Goal: Task Accomplishment & Management: Manage account settings

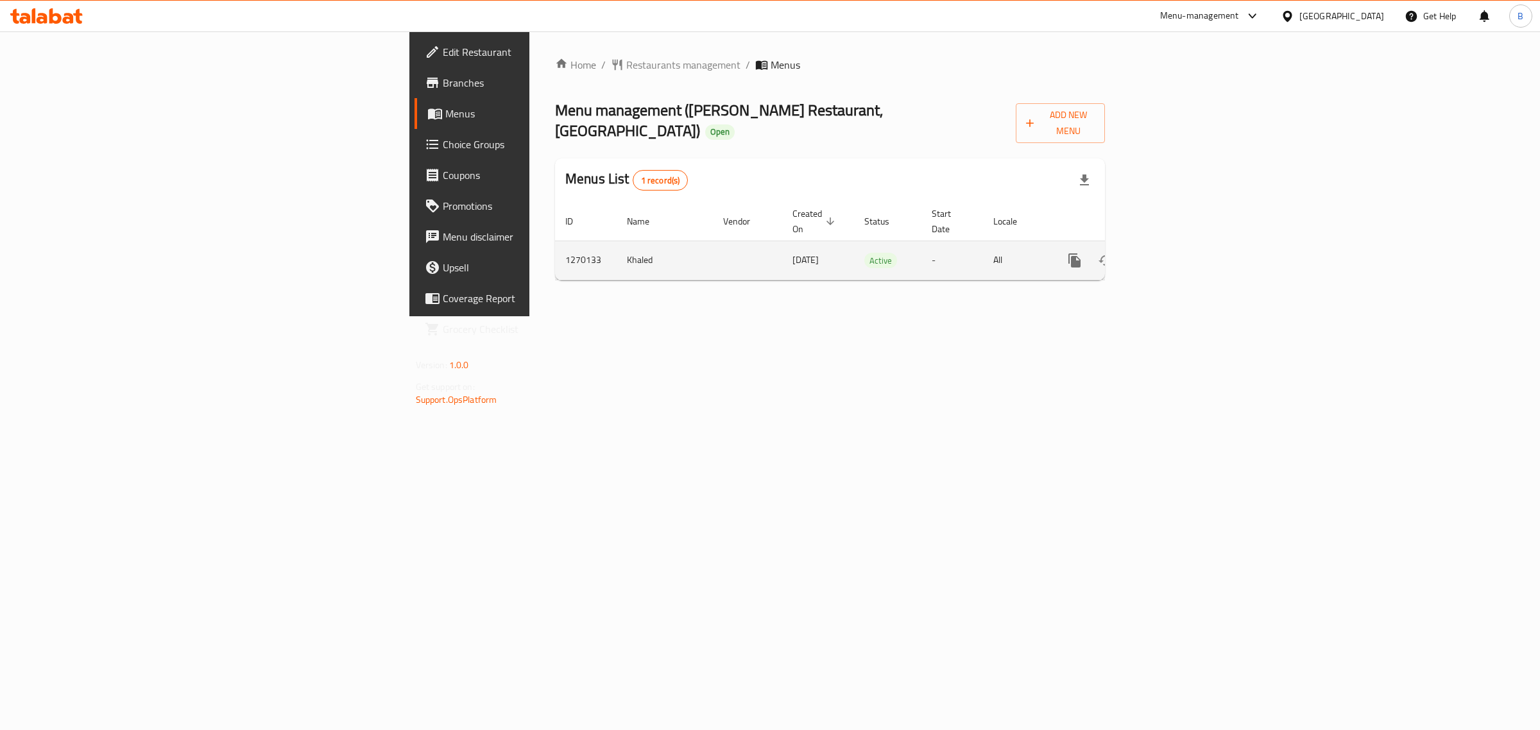
click at [1175, 253] on icon "enhanced table" at bounding box center [1167, 260] width 15 height 15
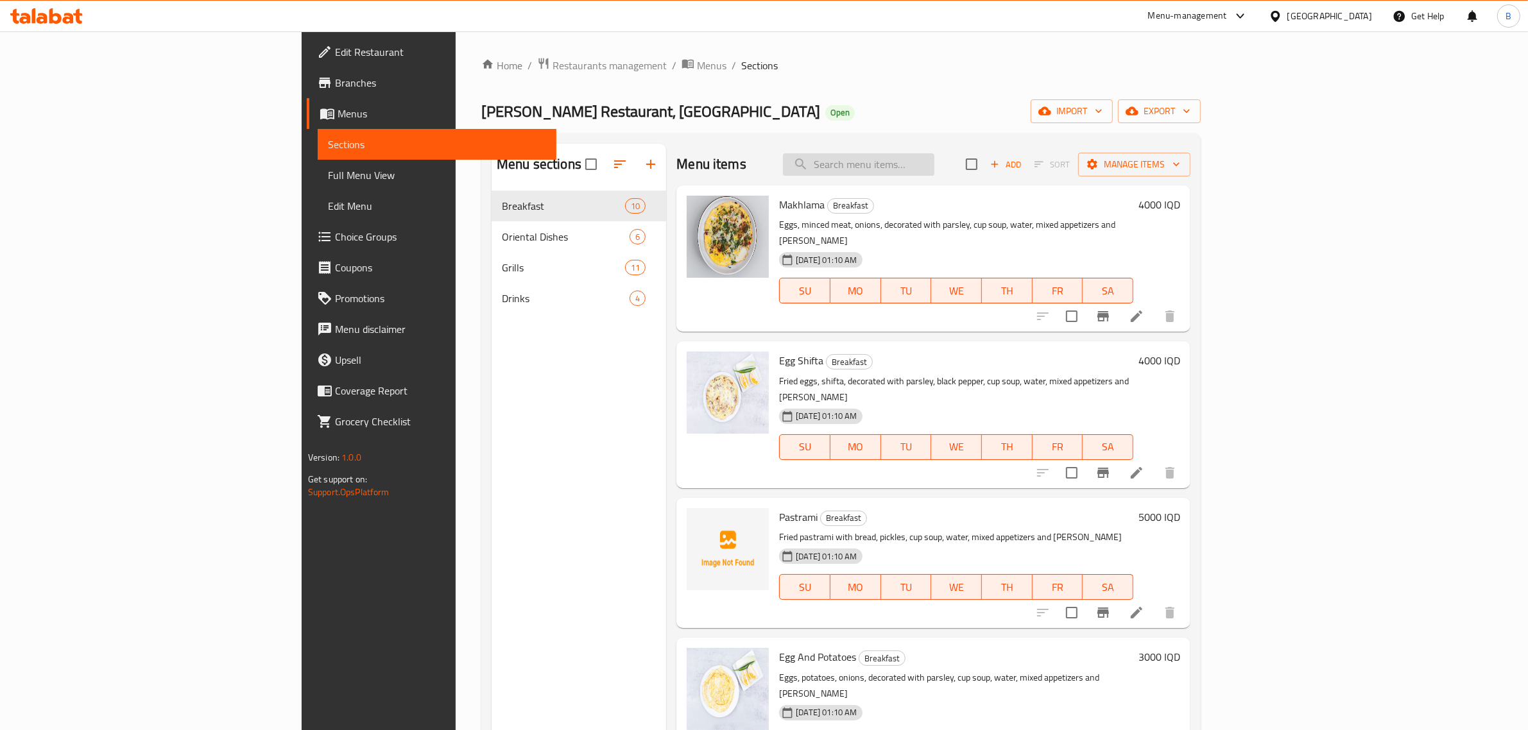
click at [935, 165] on input "search" at bounding box center [858, 164] width 151 height 22
type input "["
type input "جري"
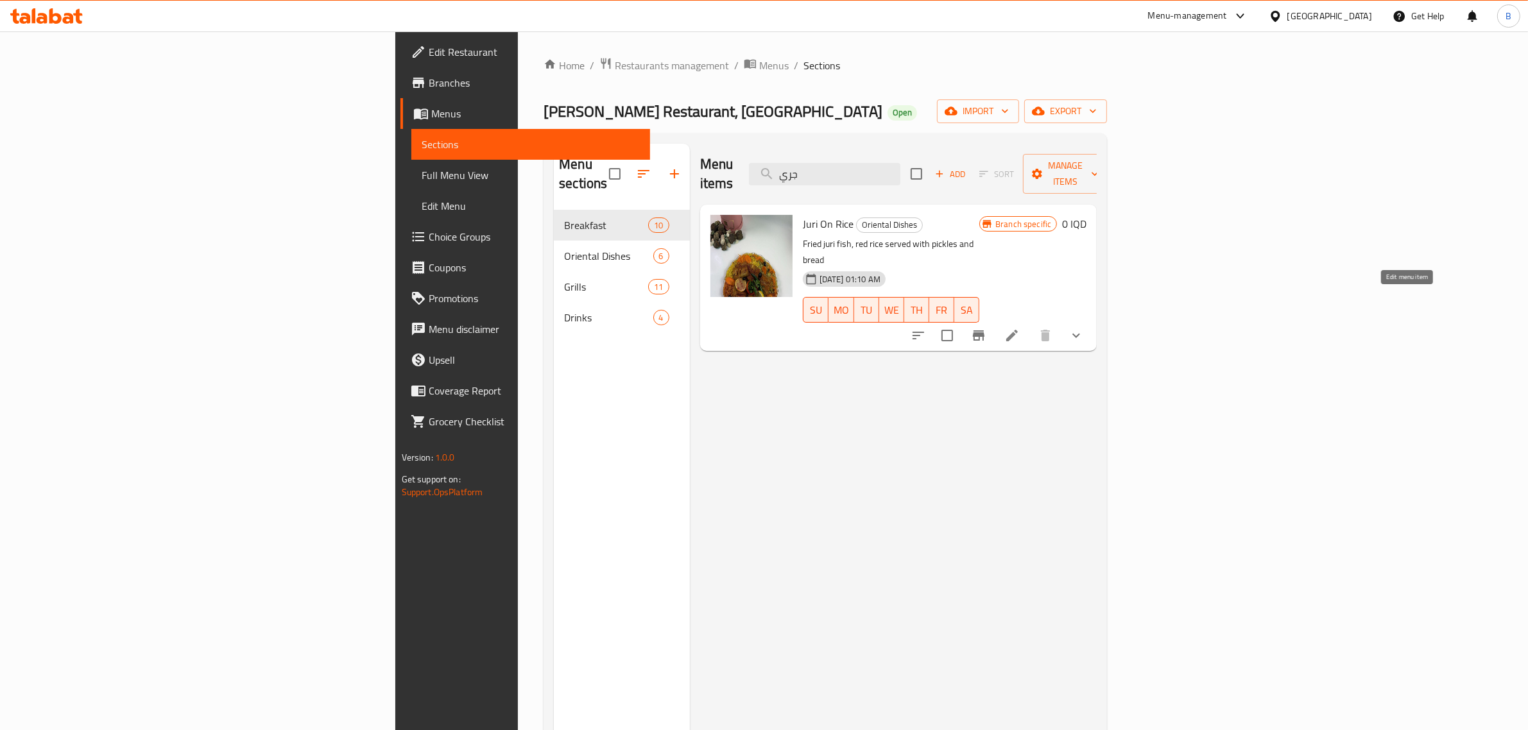
click at [1020, 328] on icon at bounding box center [1011, 335] width 15 height 15
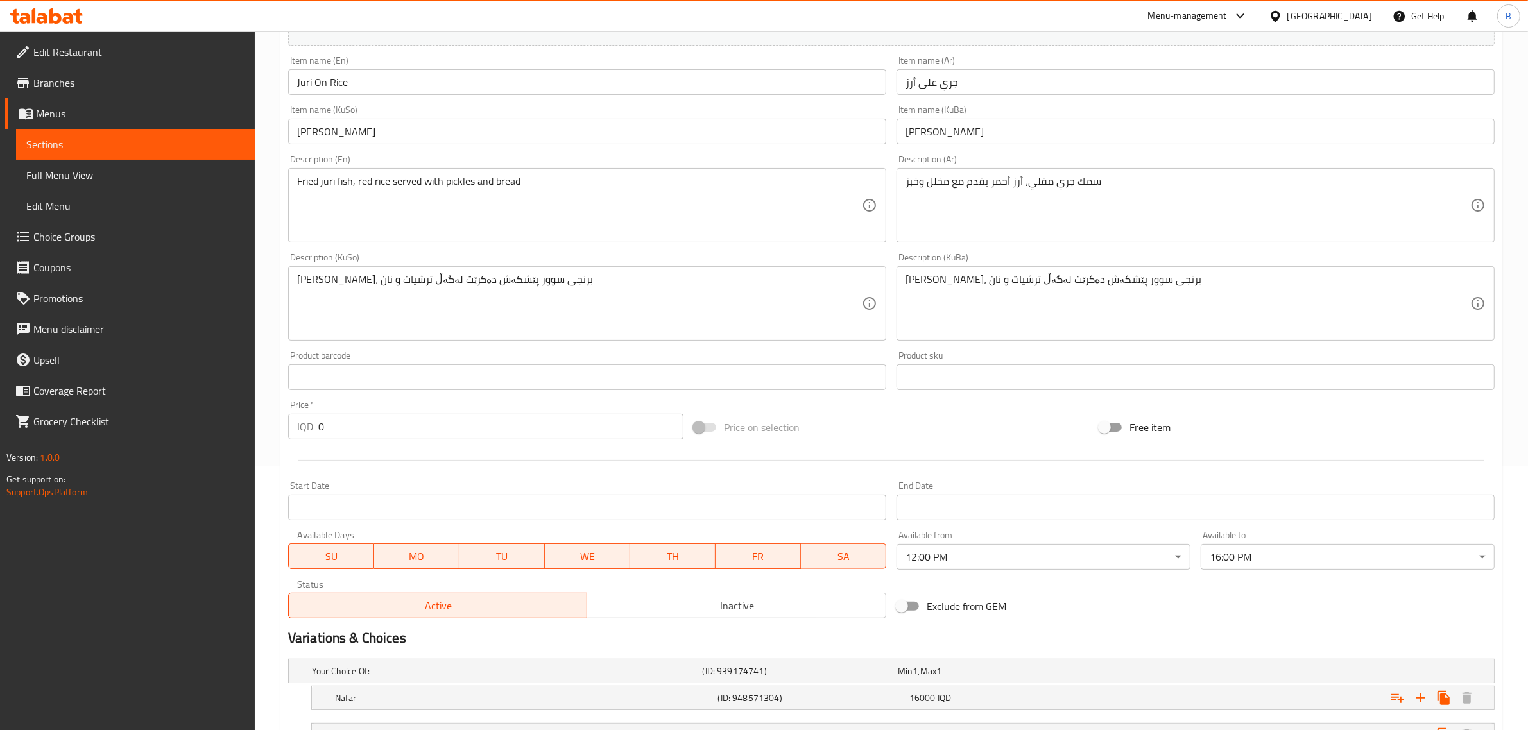
scroll to position [371, 0]
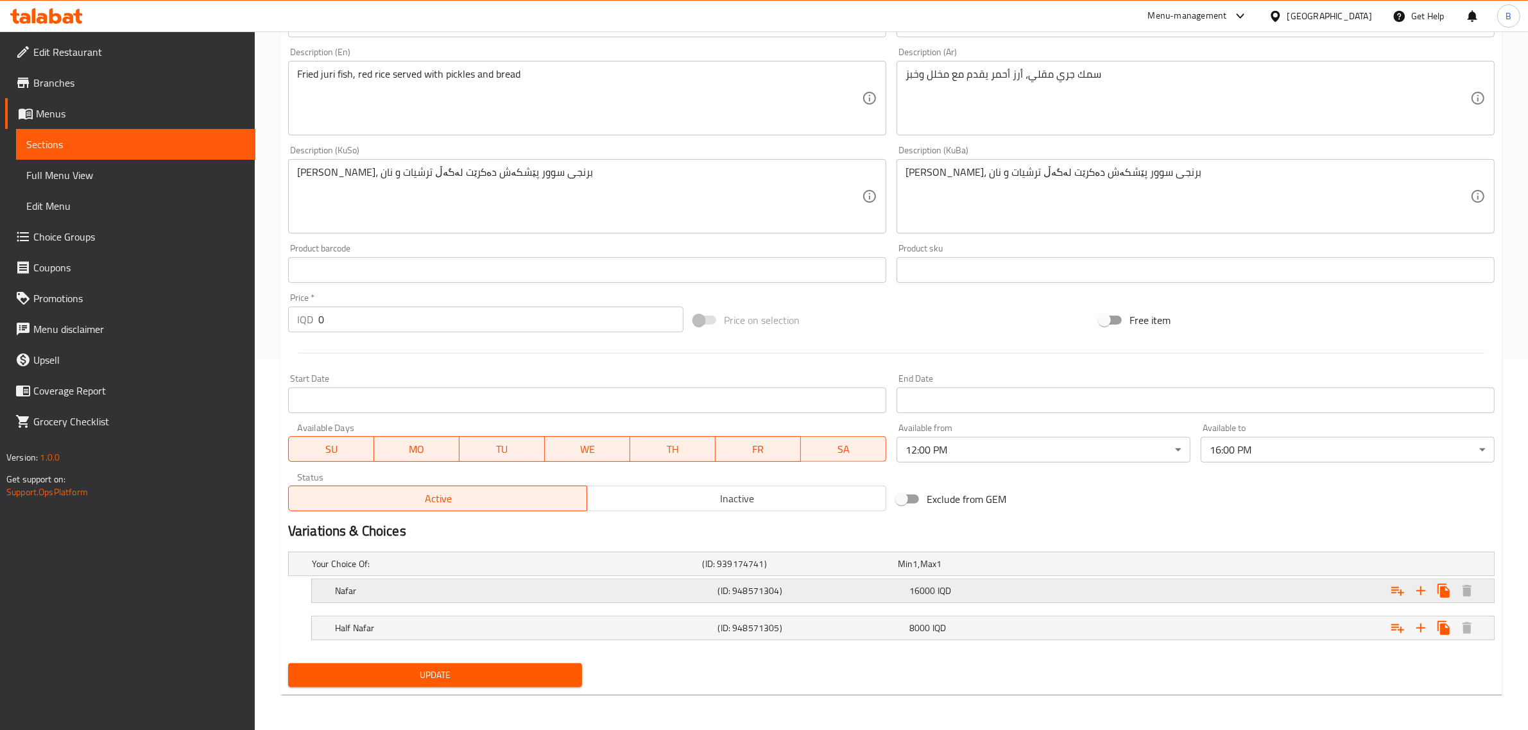
click at [883, 596] on h5 "(ID: 948571304)" at bounding box center [811, 591] width 186 height 13
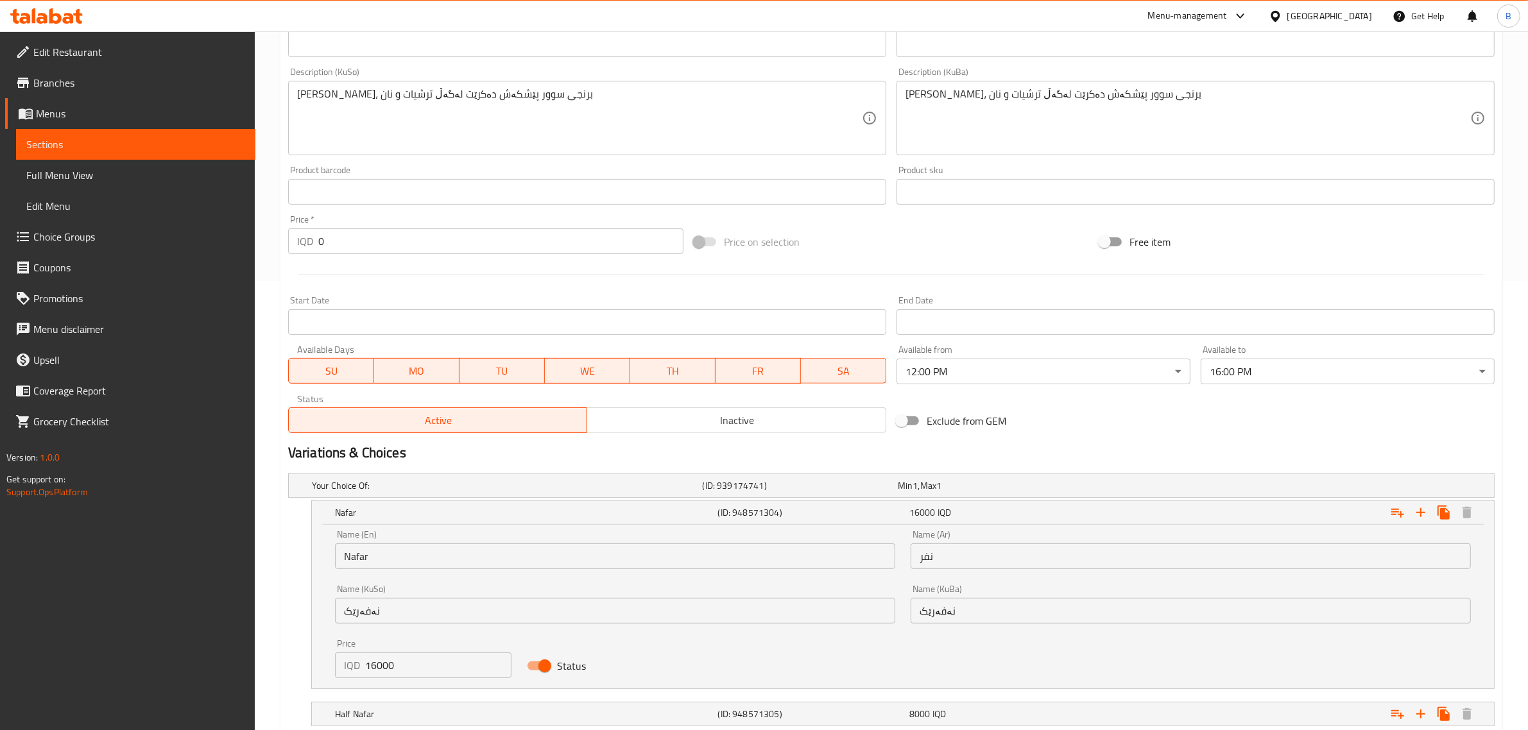
scroll to position [536, 0]
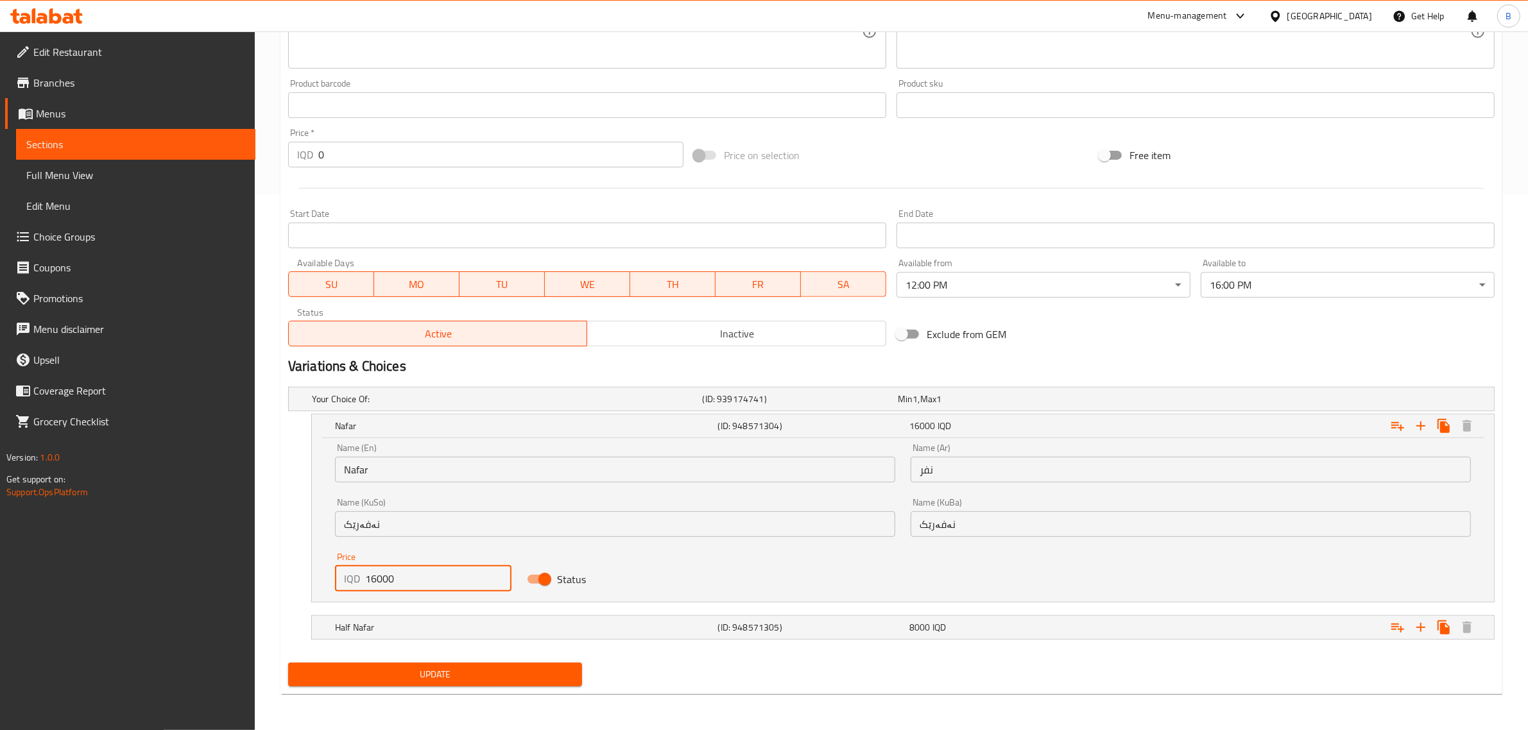
click at [457, 585] on input "16000" at bounding box center [438, 579] width 146 height 26
click at [457, 585] on input "20000" at bounding box center [438, 579] width 146 height 26
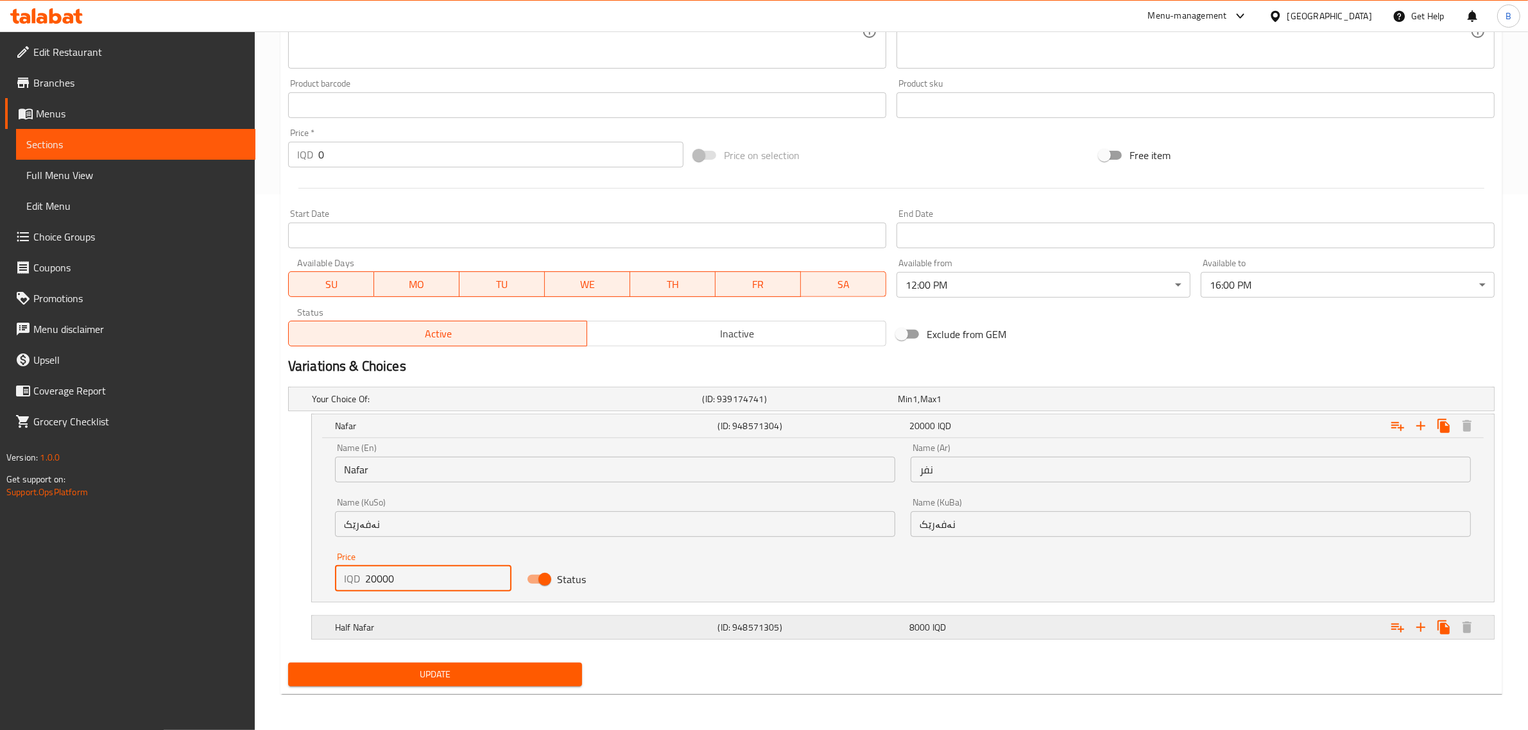
type input "20000"
click at [851, 636] on div "(ID: 948571305)" at bounding box center [811, 628] width 191 height 18
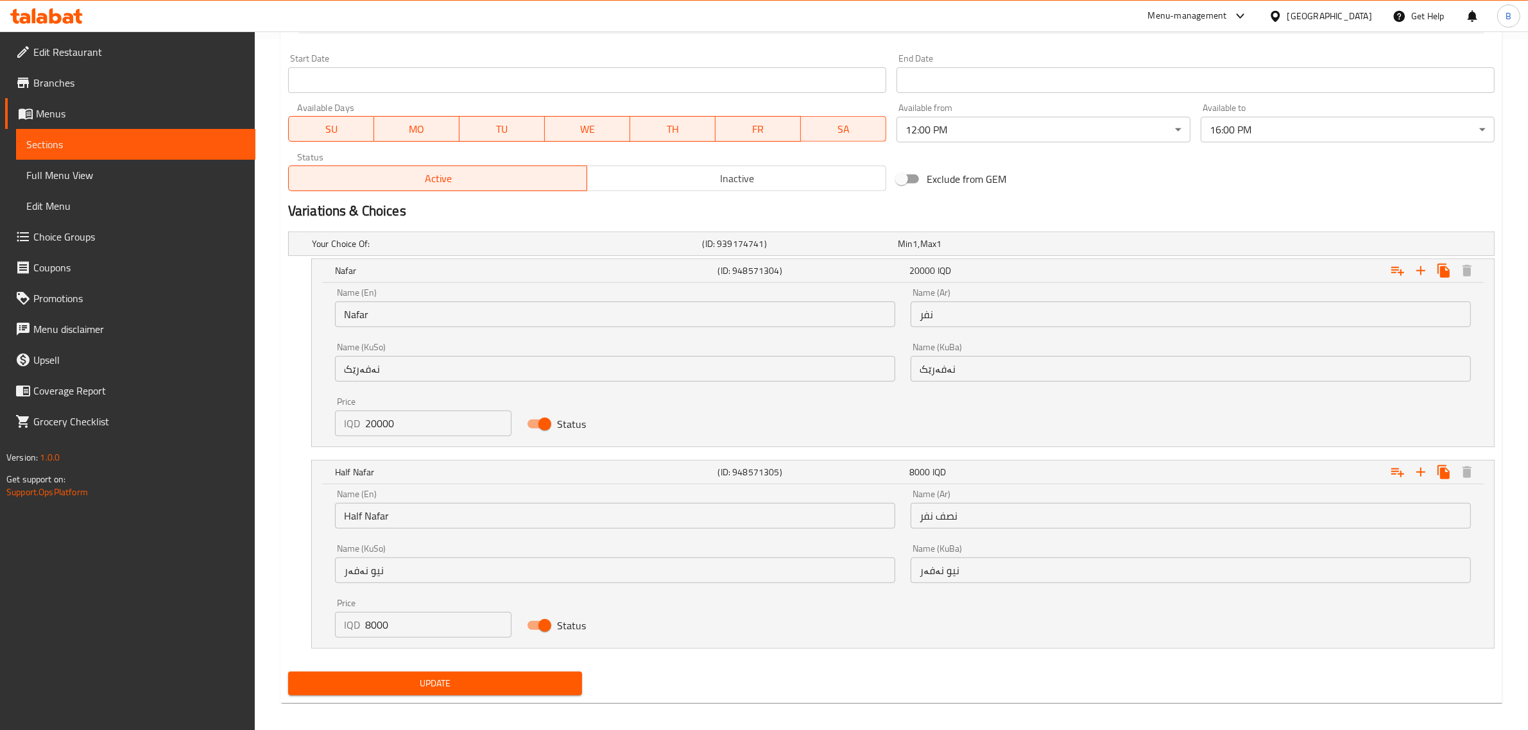
scroll to position [700, 0]
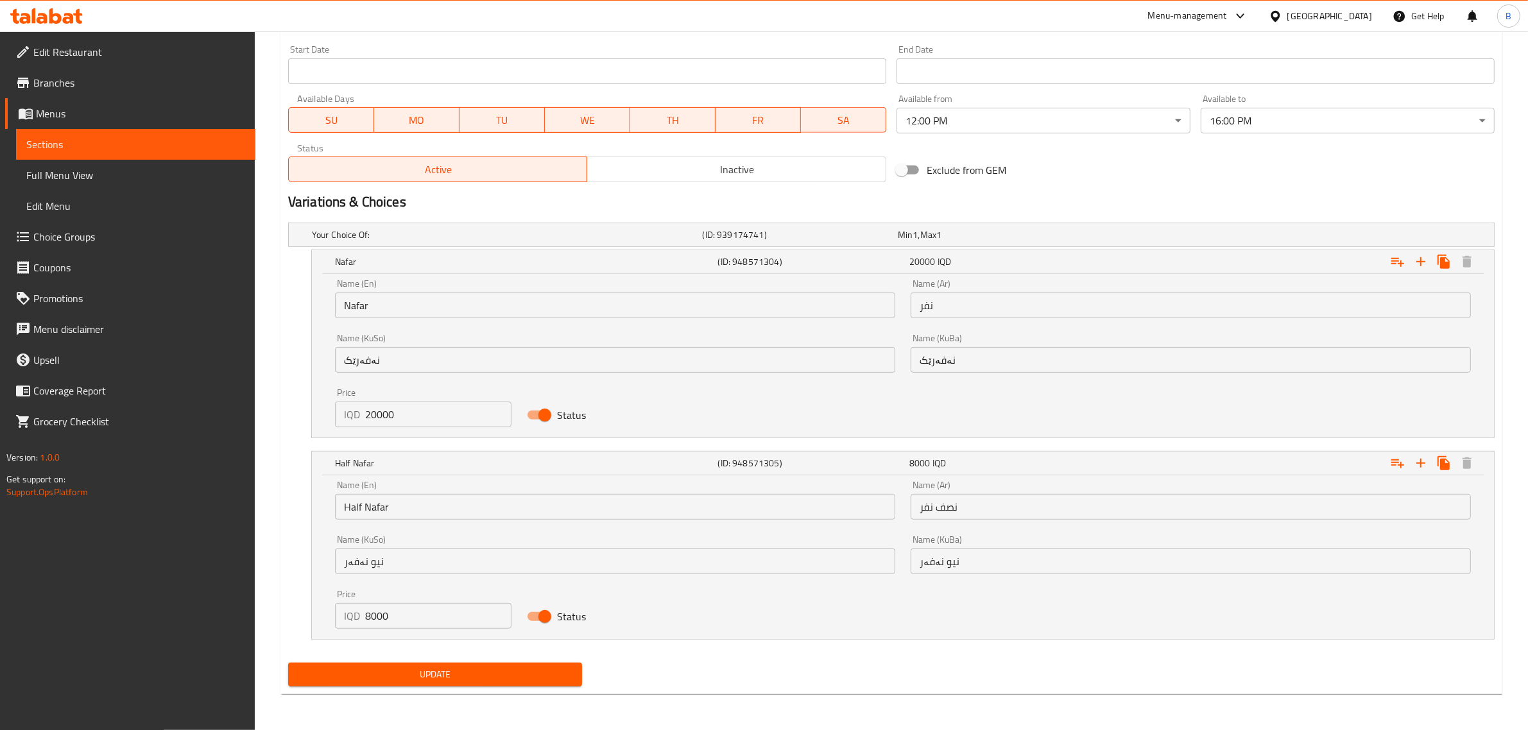
click at [422, 621] on input "8000" at bounding box center [438, 616] width 146 height 26
type input "10000"
click at [424, 671] on span "Update" at bounding box center [434, 675] width 273 height 16
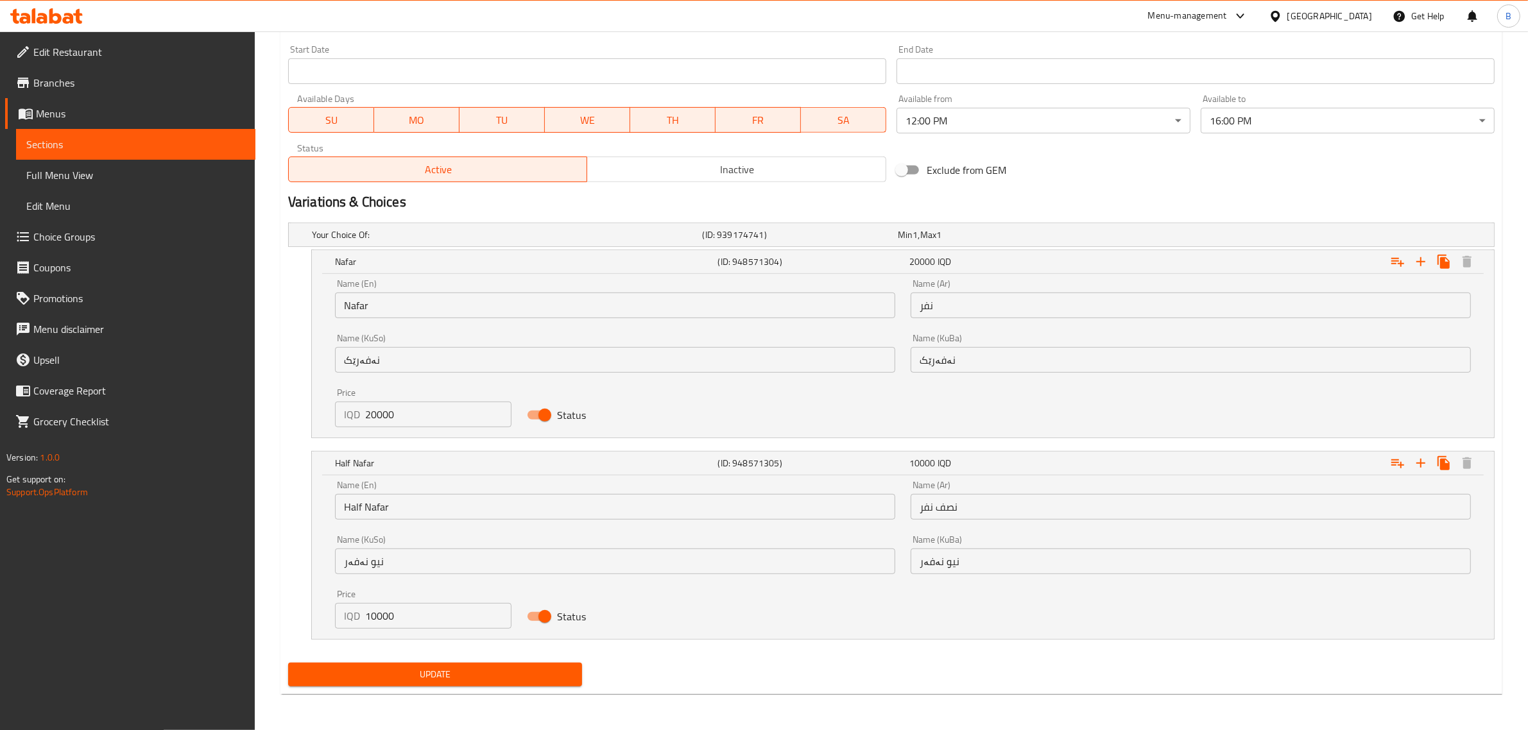
click at [438, 674] on span "Update" at bounding box center [434, 675] width 273 height 16
click at [75, 13] on icon at bounding box center [77, 16] width 9 height 15
